Goal: Transaction & Acquisition: Purchase product/service

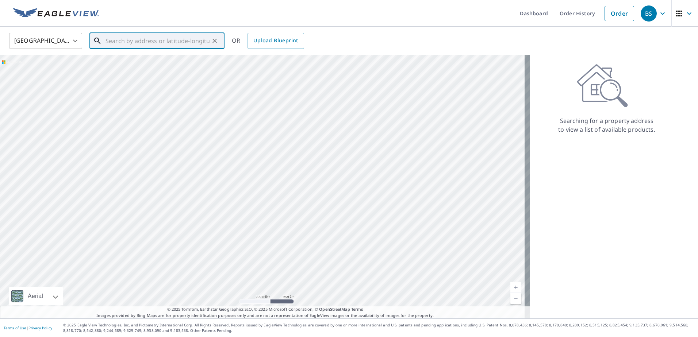
click at [120, 41] on input "text" at bounding box center [158, 41] width 104 height 20
click at [148, 64] on span "[STREET_ADDRESS][PERSON_NAME]" at bounding box center [161, 62] width 115 height 9
type input "[STREET_ADDRESS][PERSON_NAME][PERSON_NAME]"
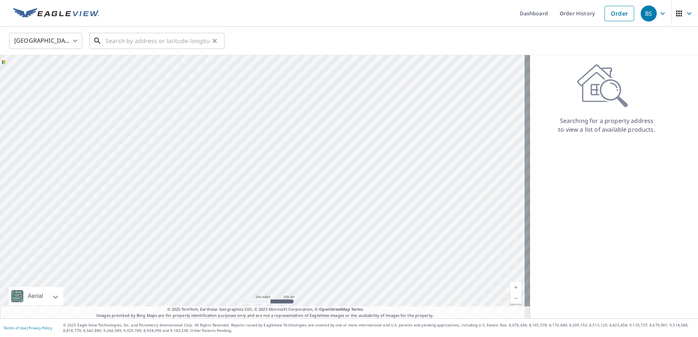
click at [135, 40] on input "text" at bounding box center [158, 41] width 104 height 20
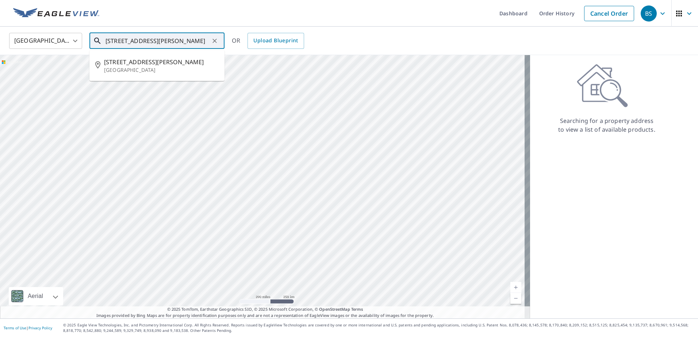
type input "70 QUEEN ANNE RD, CHATHAM"
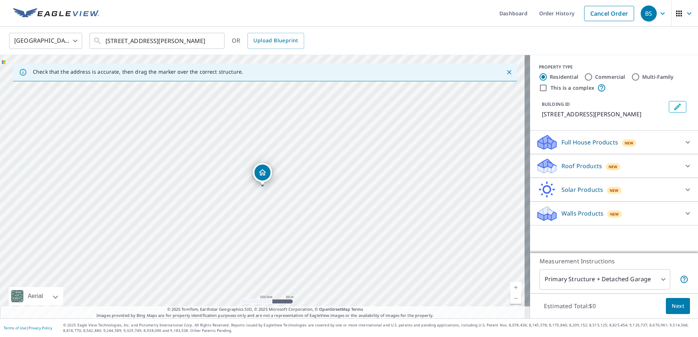
click at [587, 164] on p "Roof Products" at bounding box center [582, 166] width 41 height 9
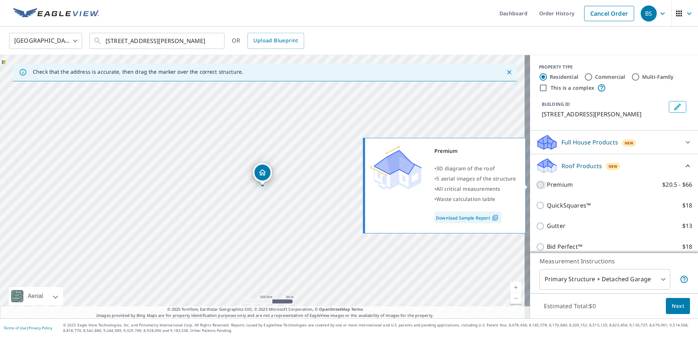
click at [536, 187] on input "Premium $20.5 - $66" at bounding box center [541, 185] width 11 height 9
checkbox input "true"
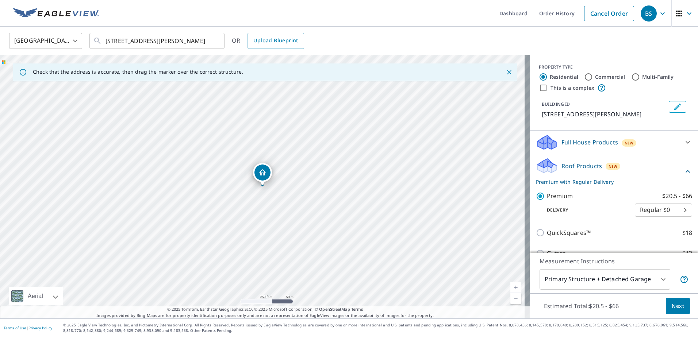
click at [584, 76] on input "Commercial" at bounding box center [588, 77] width 9 height 9
radio input "true"
type input "4"
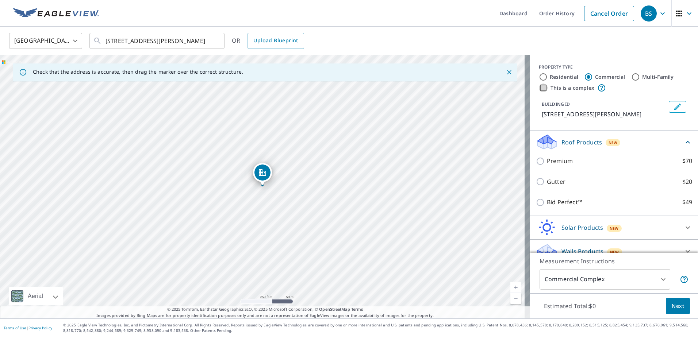
click at [539, 87] on input "This is a complex" at bounding box center [543, 88] width 9 height 9
checkbox input "true"
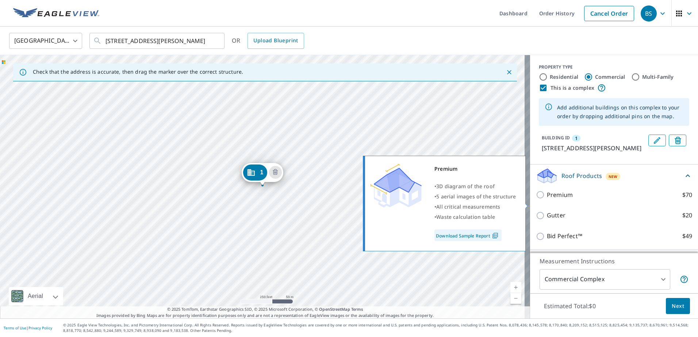
click at [536, 199] on input "Premium $70" at bounding box center [541, 195] width 11 height 9
checkbox input "true"
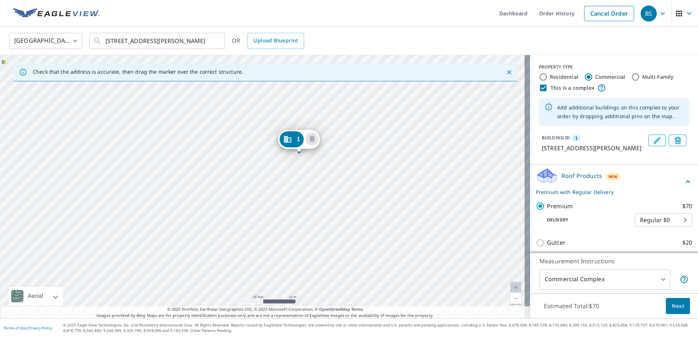
click at [212, 122] on div "1 70 Queen Anne Rd Chatham, MA 02633" at bounding box center [265, 187] width 530 height 264
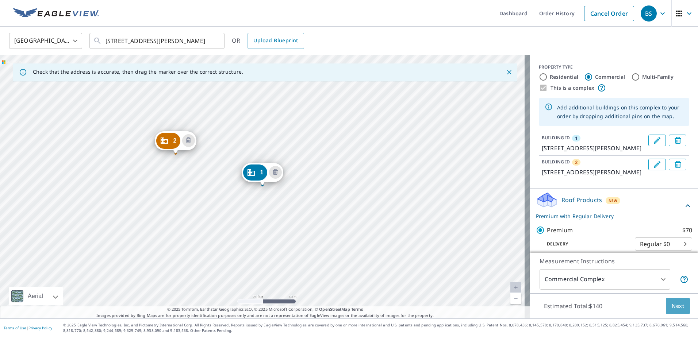
click at [673, 304] on span "Next" at bounding box center [678, 306] width 12 height 9
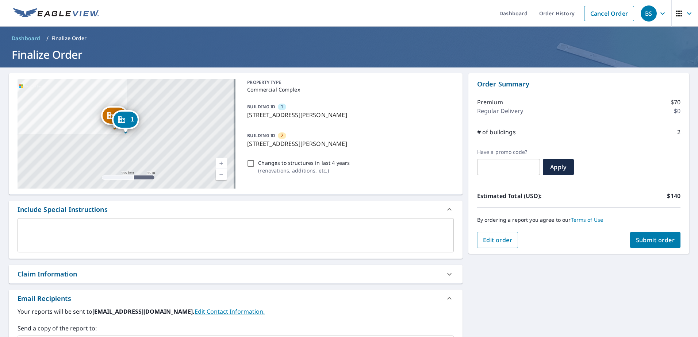
click at [94, 270] on div "Claim Information" at bounding box center [229, 275] width 423 height 10
checkbox input "true"
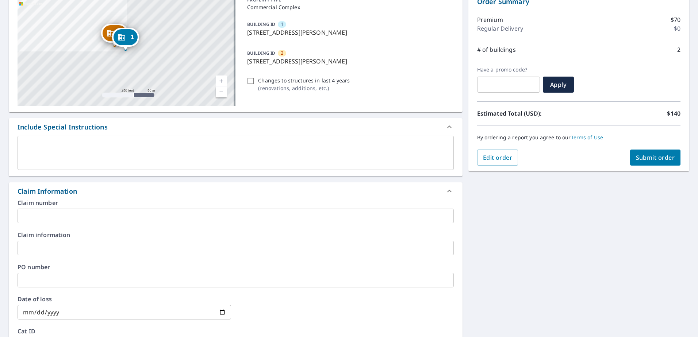
scroll to position [110, 0]
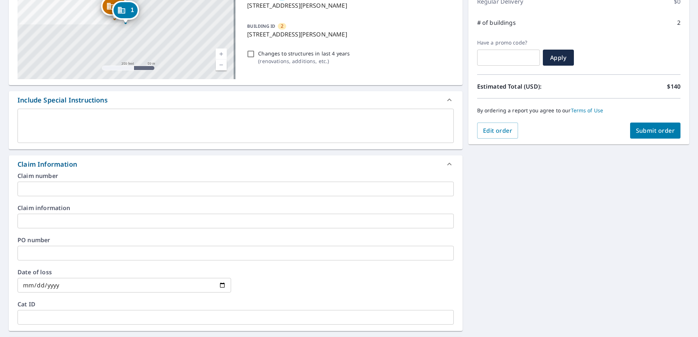
click at [85, 219] on input "text" at bounding box center [236, 221] width 436 height 15
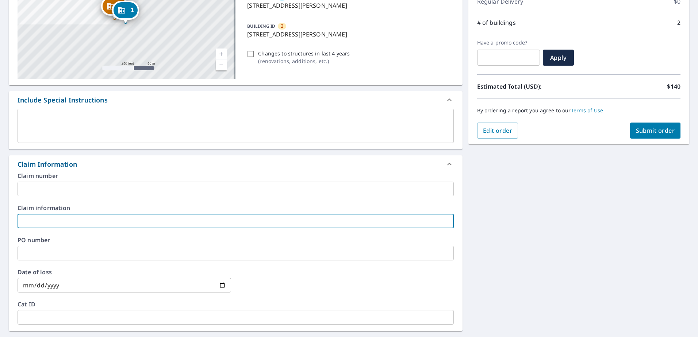
type input "ANDY SENATORE / STARBUCK"
checkbox input "true"
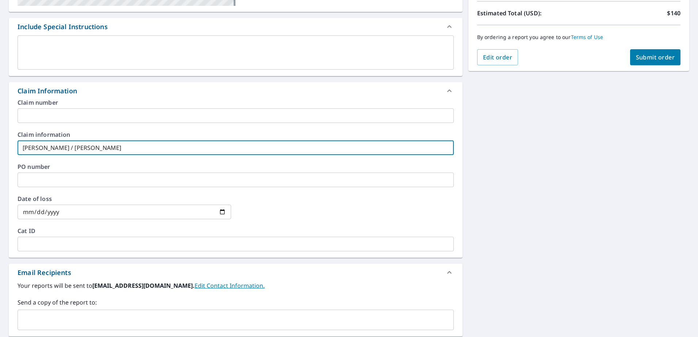
scroll to position [256, 0]
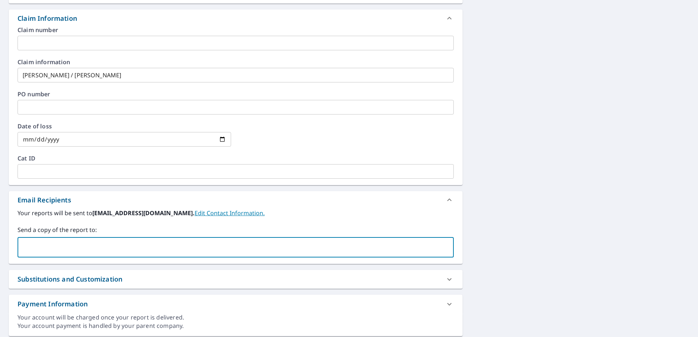
click at [65, 247] on input "text" at bounding box center [230, 248] width 419 height 14
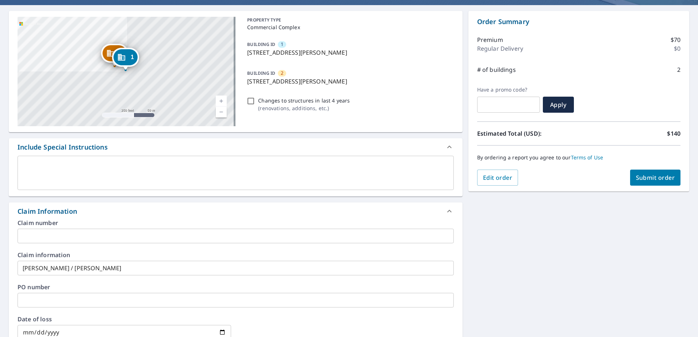
scroll to position [0, 0]
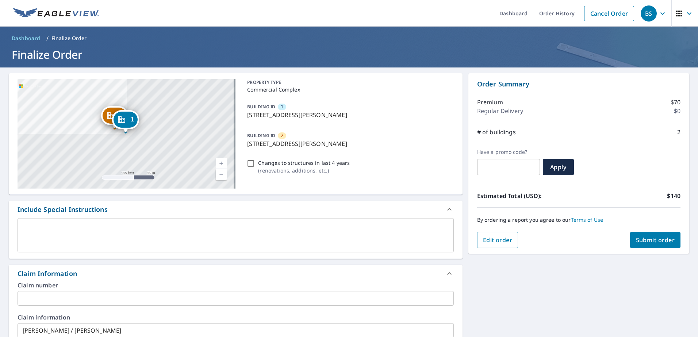
type input "ASENATORE@MIDCAPE.COM"
click at [648, 239] on span "Submit order" at bounding box center [655, 240] width 39 height 8
checkbox input "true"
